Goal: Information Seeking & Learning: Check status

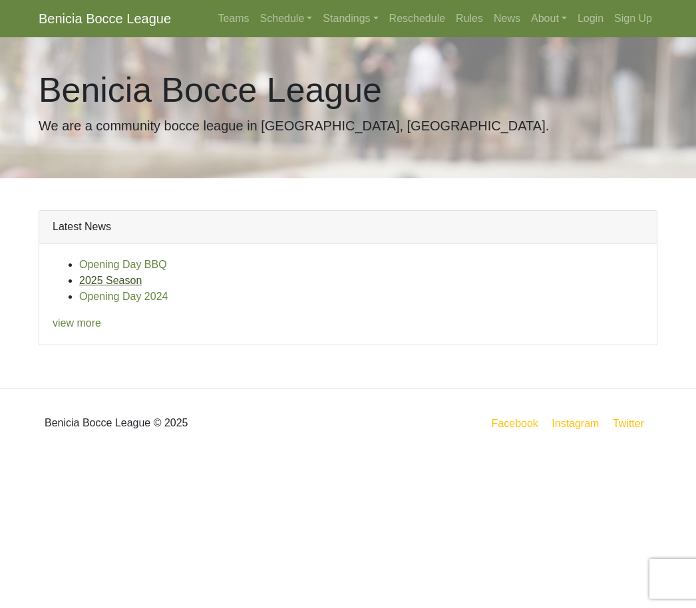
click at [97, 283] on link "2025 Season" at bounding box center [110, 280] width 63 height 11
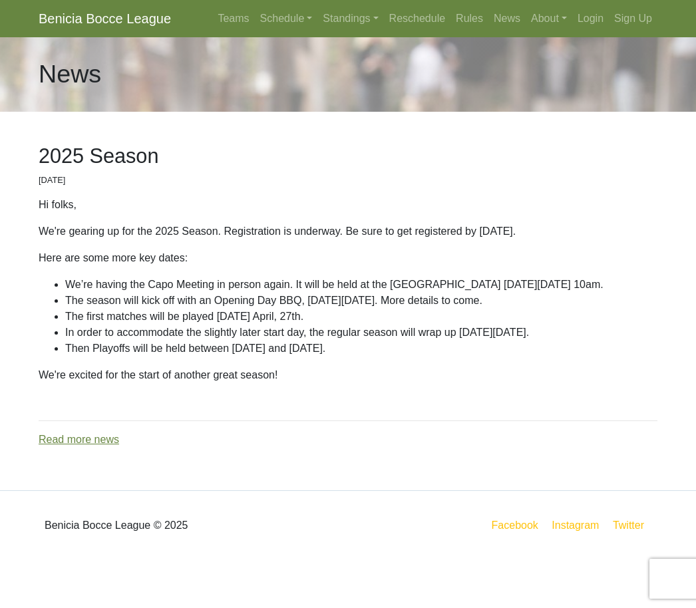
click at [591, 479] on div "2025 Season [DATE] Hi folks, We're gearing up for the 2025 Season. Registration…" at bounding box center [348, 301] width 639 height 379
click at [336, 19] on link "Standings" at bounding box center [351, 18] width 66 height 27
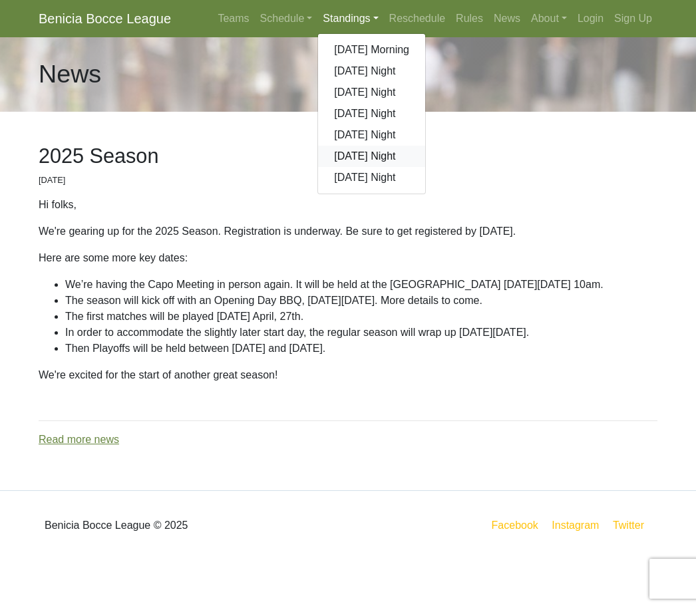
click at [342, 156] on link "[DATE] Night" at bounding box center [371, 156] width 107 height 21
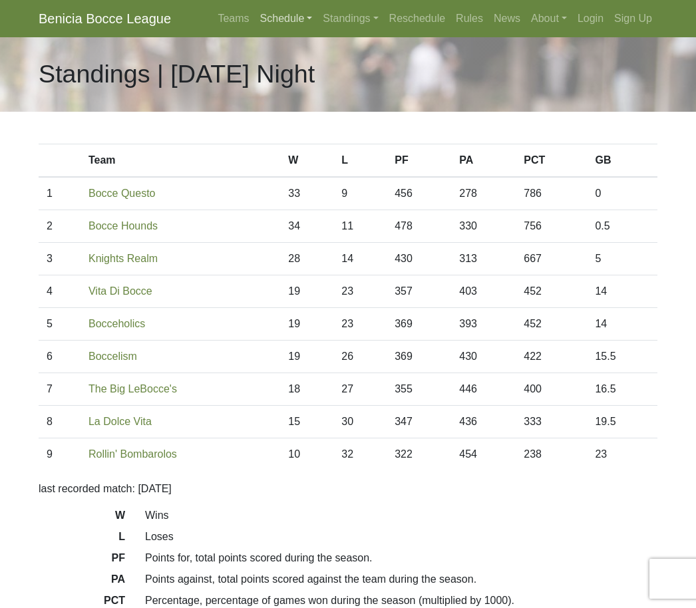
click at [270, 23] on link "Schedule" at bounding box center [286, 18] width 63 height 27
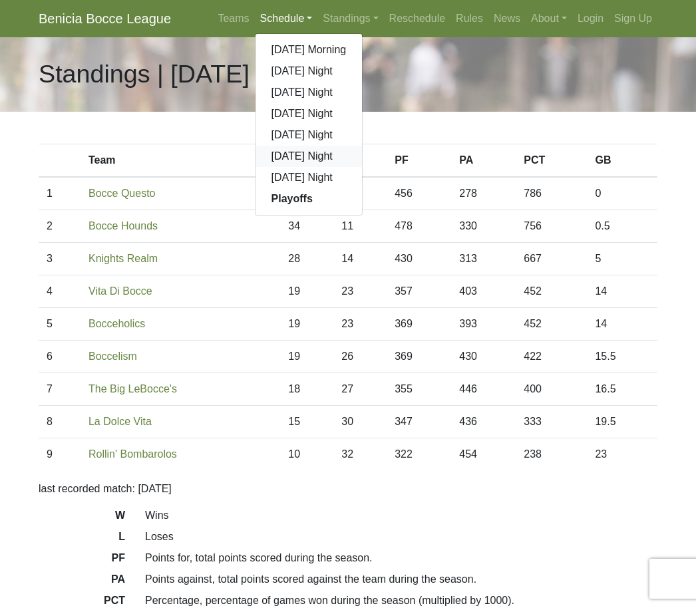
click at [276, 157] on link "[DATE] Night" at bounding box center [309, 156] width 107 height 21
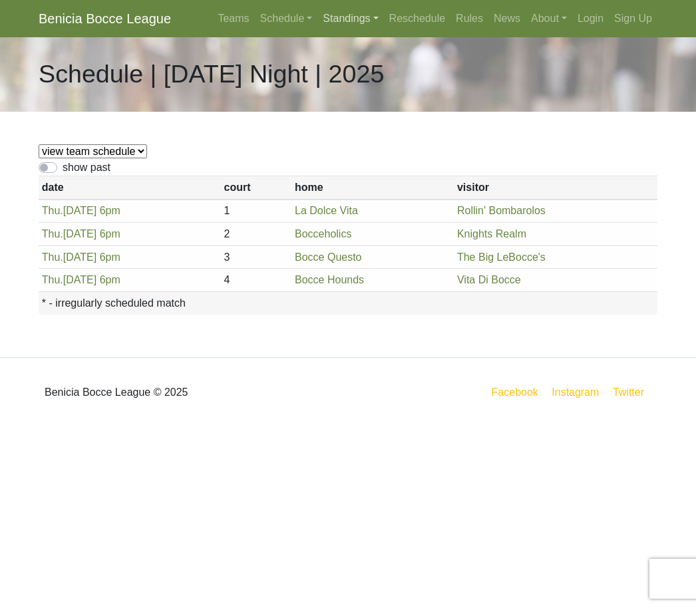
click at [336, 24] on link "Standings" at bounding box center [351, 18] width 66 height 27
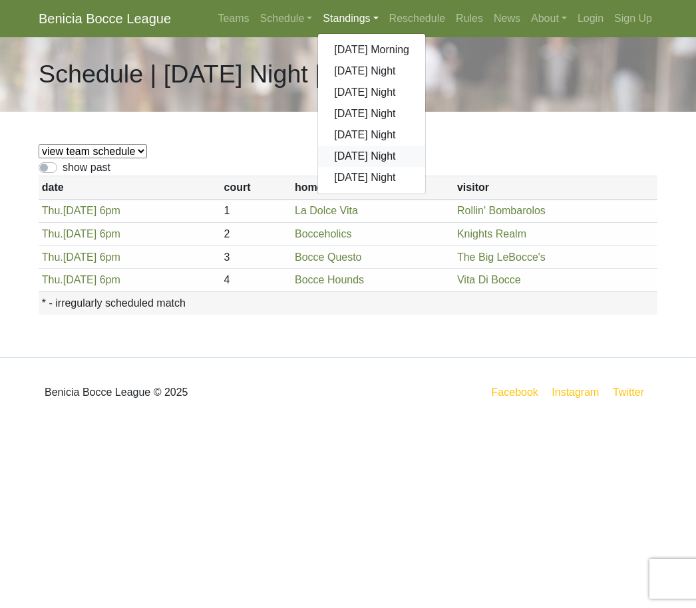
click at [346, 162] on link "[DATE] Night" at bounding box center [371, 156] width 107 height 21
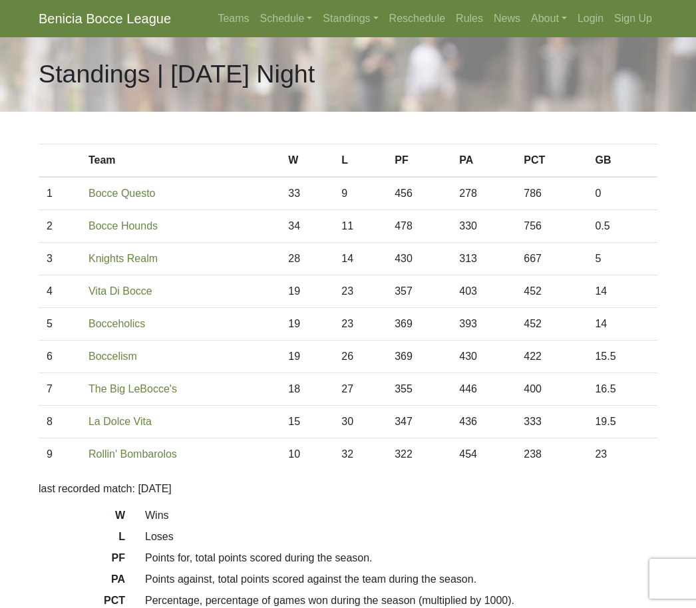
click at [551, 497] on div "Team [PERSON_NAME] PF PA PCT GB 1 Bocce Questo 33 9 456 278 786 0 2 34 11 478 3…" at bounding box center [348, 395] width 639 height 567
